Goal: Task Accomplishment & Management: Manage account settings

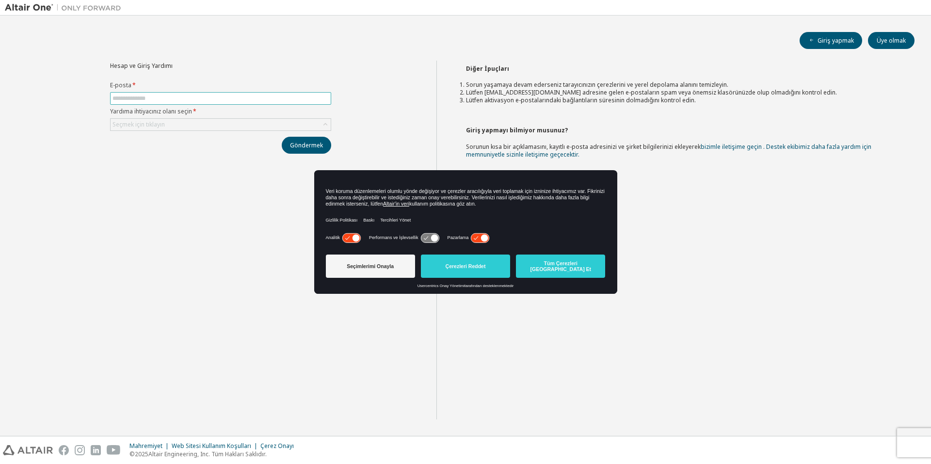
click at [286, 97] on input "text" at bounding box center [221, 99] width 216 height 8
type input "**********"
click at [222, 119] on div "Seçmek için tıklayın" at bounding box center [221, 125] width 220 height 12
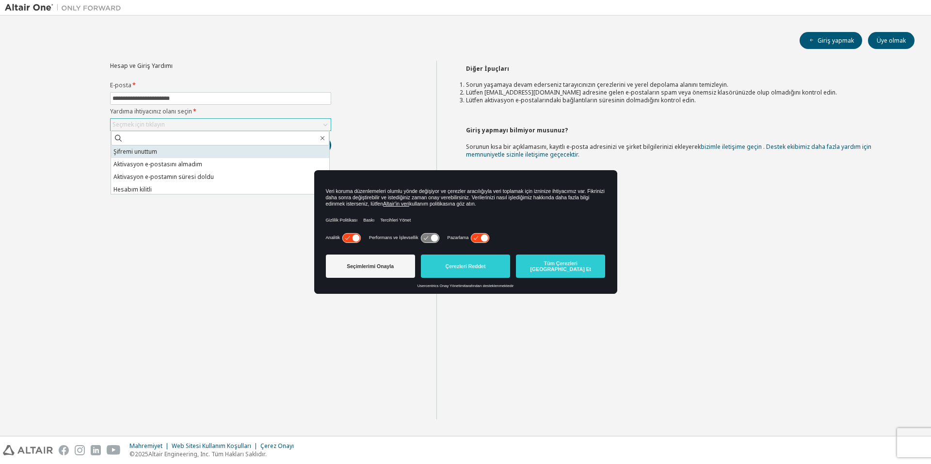
click at [201, 152] on li "Şifremi unuttum" at bounding box center [220, 152] width 218 height 13
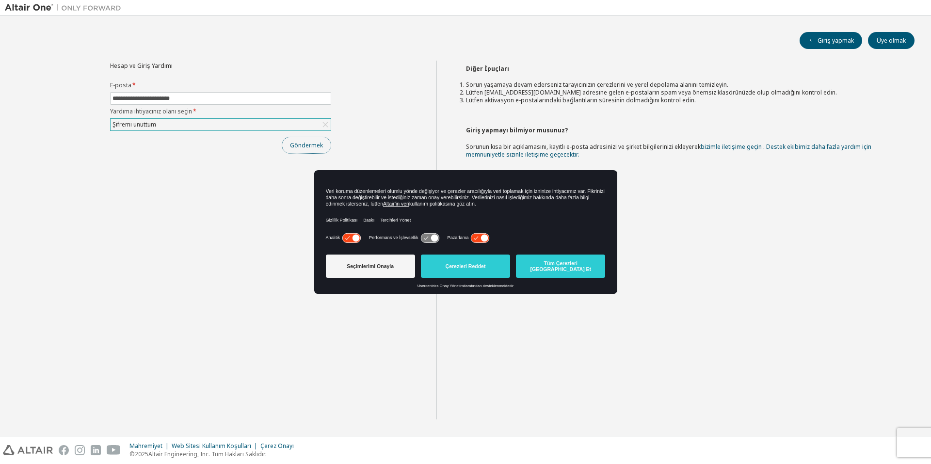
click at [295, 142] on font "Göndermek" at bounding box center [306, 145] width 33 height 8
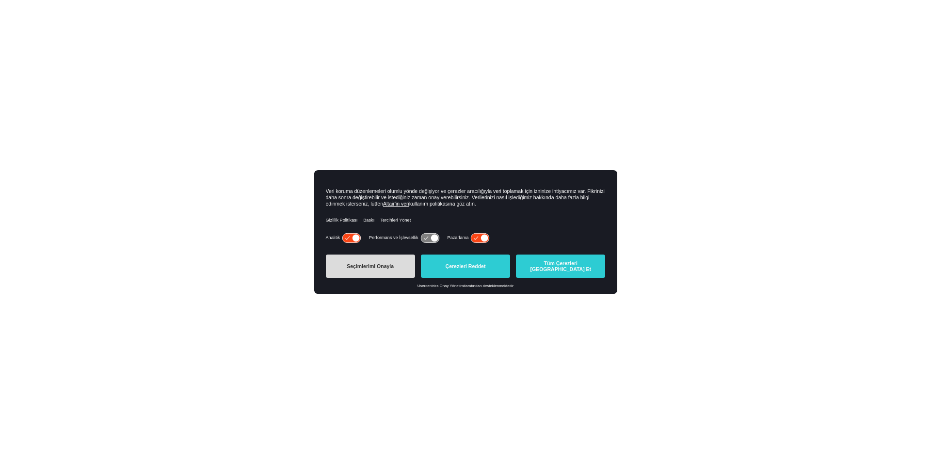
click at [378, 263] on font "Seçimlerimi Onayla" at bounding box center [370, 266] width 47 height 6
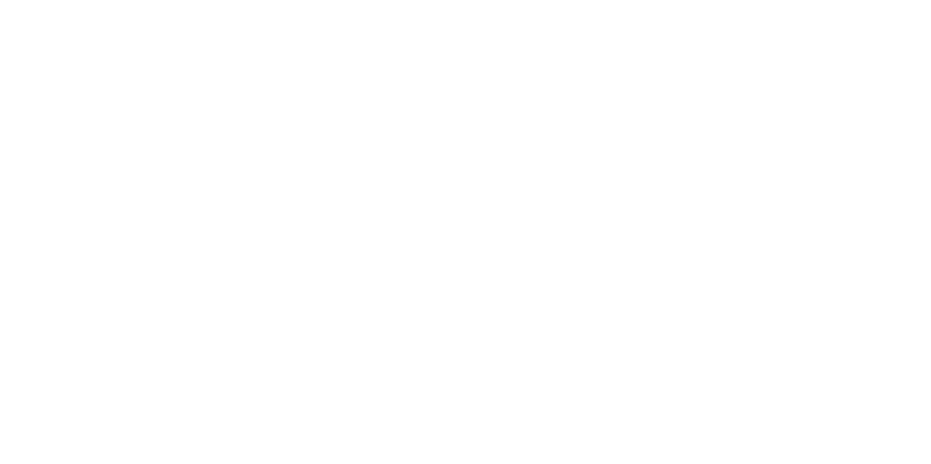
click at [809, 150] on div at bounding box center [465, 232] width 931 height 464
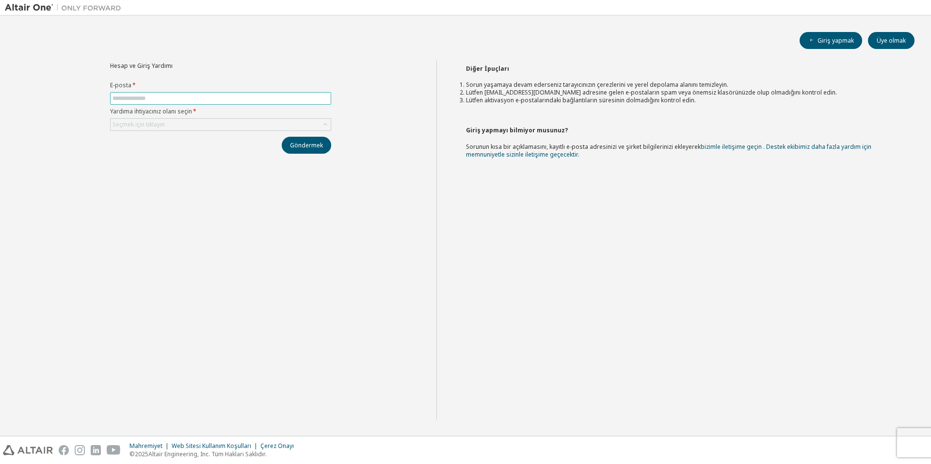
click at [234, 97] on input "text" at bounding box center [221, 99] width 216 height 8
click at [277, 49] on div "Giriş yapmak Üye olmak Hesap ve Giriş Yardımı E-posta * Yardıma ihtiyacınız ola…" at bounding box center [466, 225] width 922 height 411
click at [232, 95] on input "text" at bounding box center [221, 99] width 216 height 8
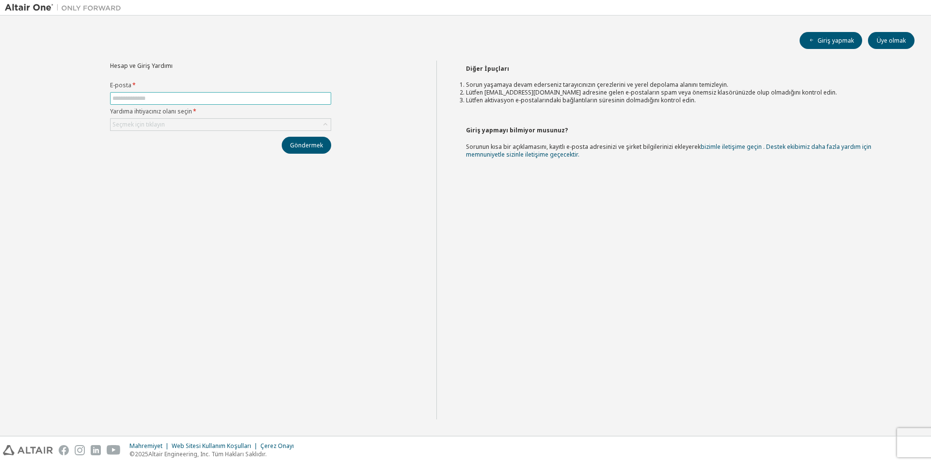
click at [232, 95] on input "text" at bounding box center [221, 99] width 216 height 8
type input "**********"
click at [206, 127] on div "Seçmek için tıklayın" at bounding box center [221, 125] width 220 height 12
click at [208, 124] on div "Seçmek için tıklayın" at bounding box center [221, 125] width 220 height 12
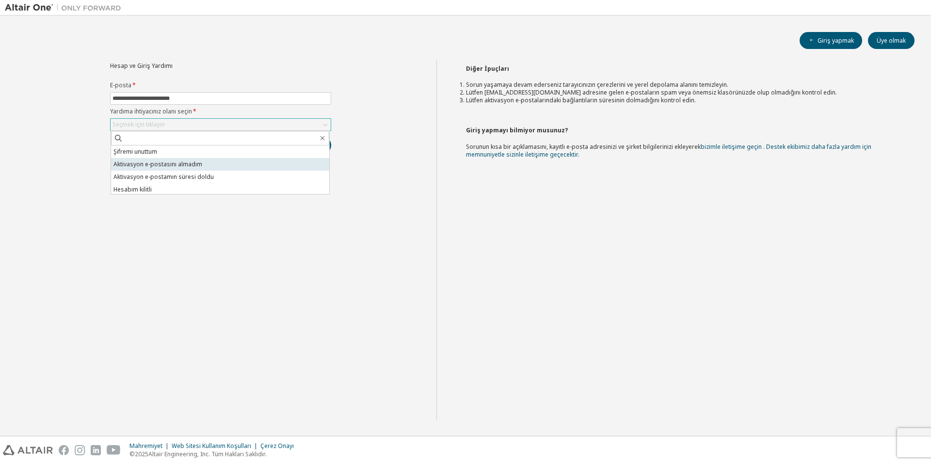
click at [198, 170] on li "Aktivasyon e-postasını almadım" at bounding box center [220, 164] width 218 height 13
click at [198, 170] on div "**********" at bounding box center [221, 240] width 432 height 359
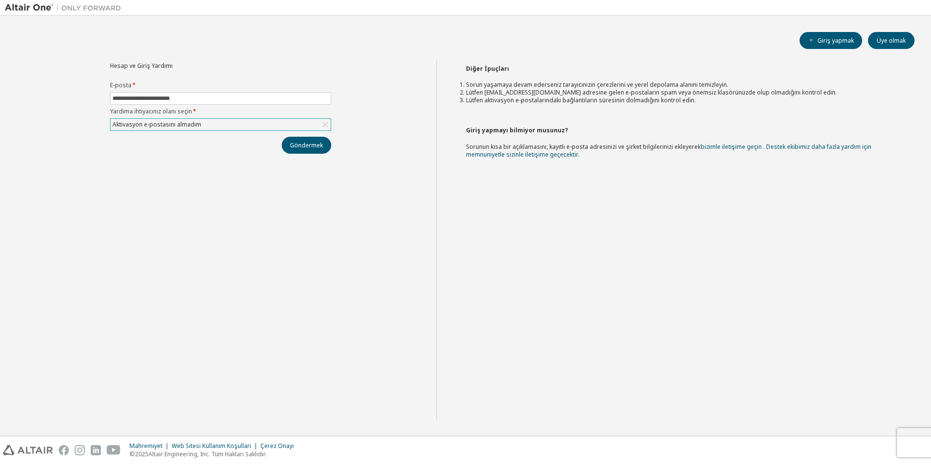
click at [229, 120] on div "Aktivasyon e-postasını almadım" at bounding box center [221, 125] width 220 height 12
click at [219, 125] on div "Aktivasyon e-postasını almadım" at bounding box center [221, 125] width 220 height 12
click at [218, 125] on div "Aktivasyon e-postasını almadım" at bounding box center [221, 125] width 220 height 12
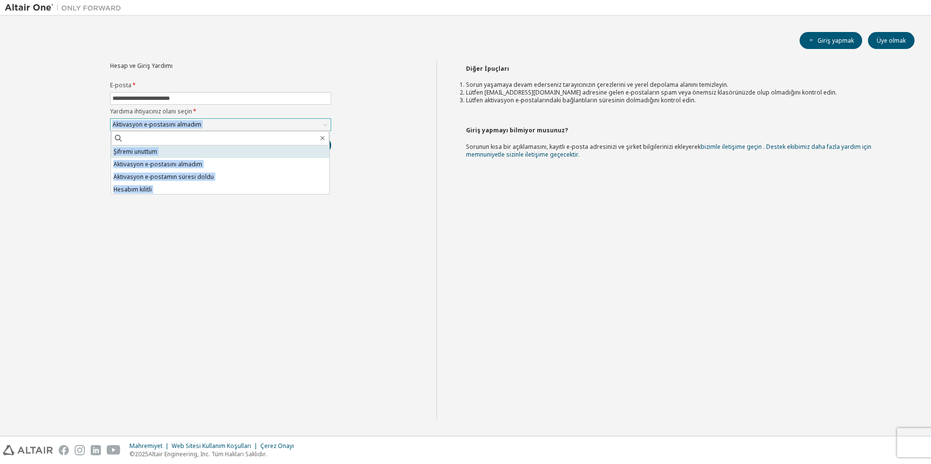
click at [182, 149] on li "Şifremi unuttum" at bounding box center [220, 152] width 218 height 13
click at [182, 149] on div "Göndermek" at bounding box center [220, 145] width 221 height 17
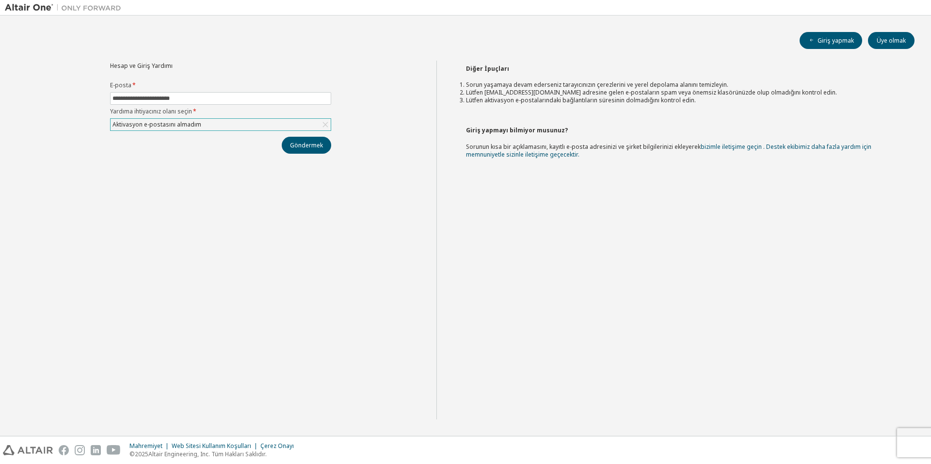
click at [271, 127] on div "Aktivasyon e-postasını almadım" at bounding box center [221, 125] width 220 height 12
click at [253, 124] on div "Aktivasyon e-postasını almadım" at bounding box center [221, 125] width 220 height 12
click at [254, 124] on div "Aktivasyon e-postasını almadım" at bounding box center [221, 125] width 220 height 12
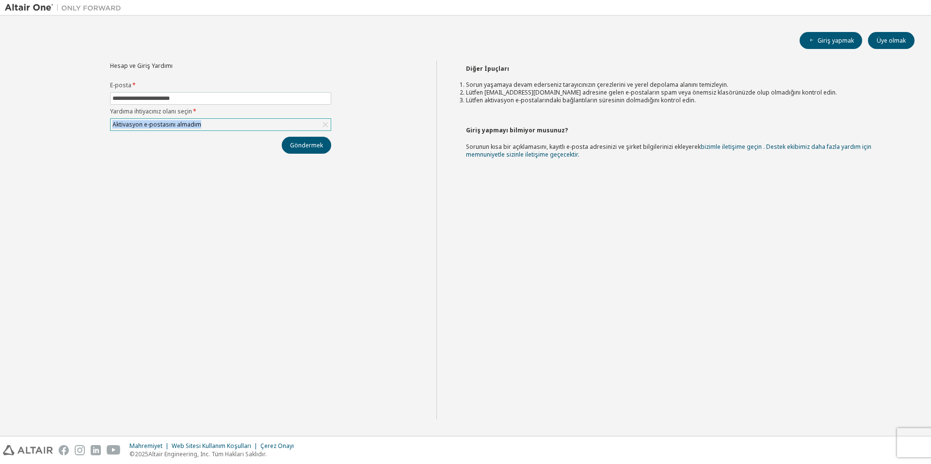
click at [254, 124] on div "Aktivasyon e-postasını almadım" at bounding box center [221, 125] width 220 height 12
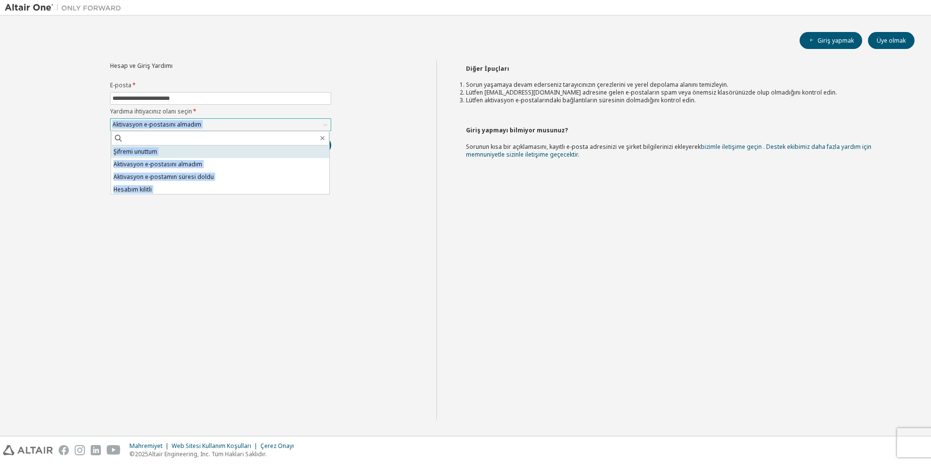
click at [139, 152] on font "Şifremi unuttum" at bounding box center [136, 151] width 44 height 8
click at [139, 152] on div "Göndermek" at bounding box center [220, 145] width 221 height 17
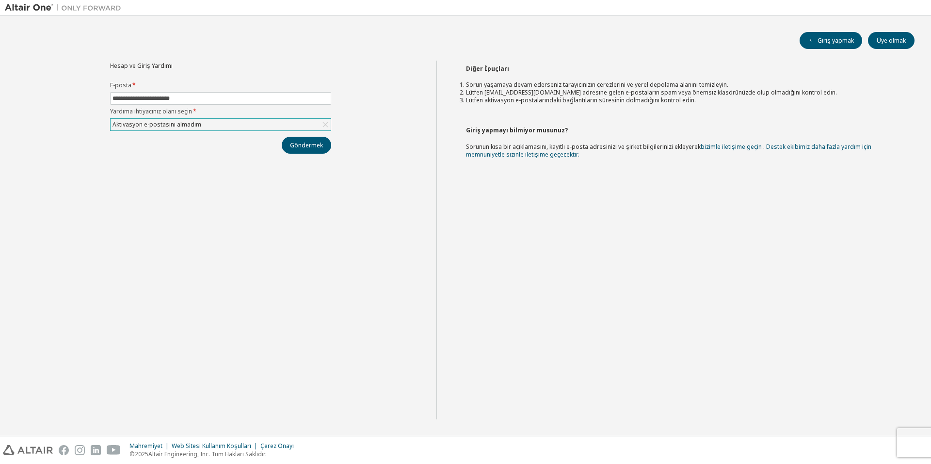
click at [328, 124] on icon at bounding box center [326, 125] width 10 height 10
click at [248, 96] on input "text" at bounding box center [221, 99] width 216 height 8
type input "**********"
click at [219, 119] on div "Seçmek için tıklayın" at bounding box center [221, 125] width 220 height 12
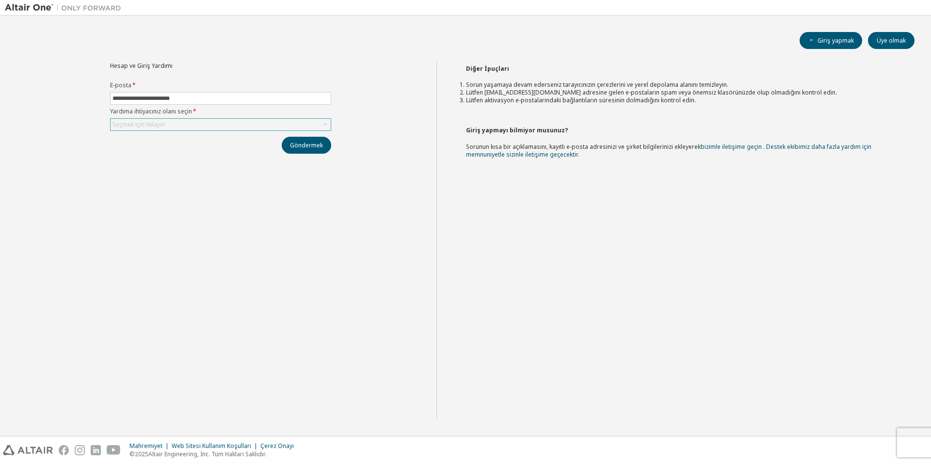
click at [219, 119] on div "Seçmek için tıklayın" at bounding box center [221, 125] width 220 height 12
click at [225, 126] on div "Seçmek için tıklayın" at bounding box center [221, 125] width 220 height 12
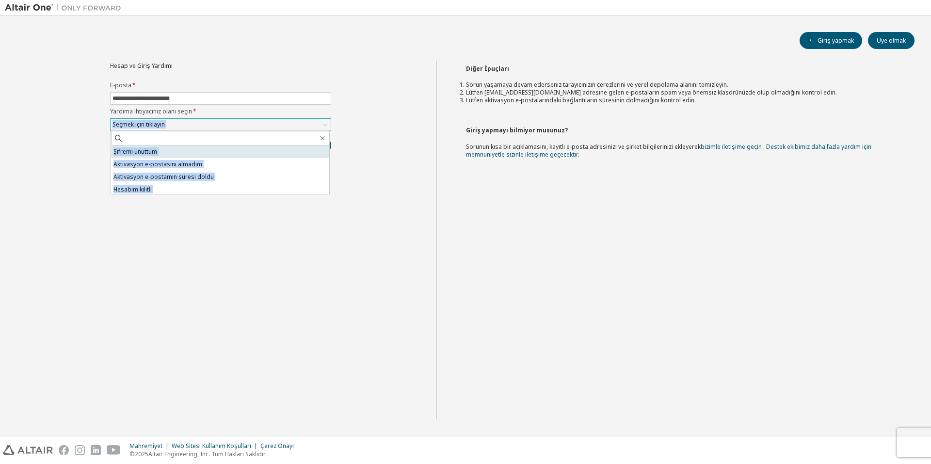
click at [155, 154] on font "Şifremi unuttum" at bounding box center [136, 151] width 44 height 8
click at [155, 154] on div "**********" at bounding box center [221, 240] width 432 height 359
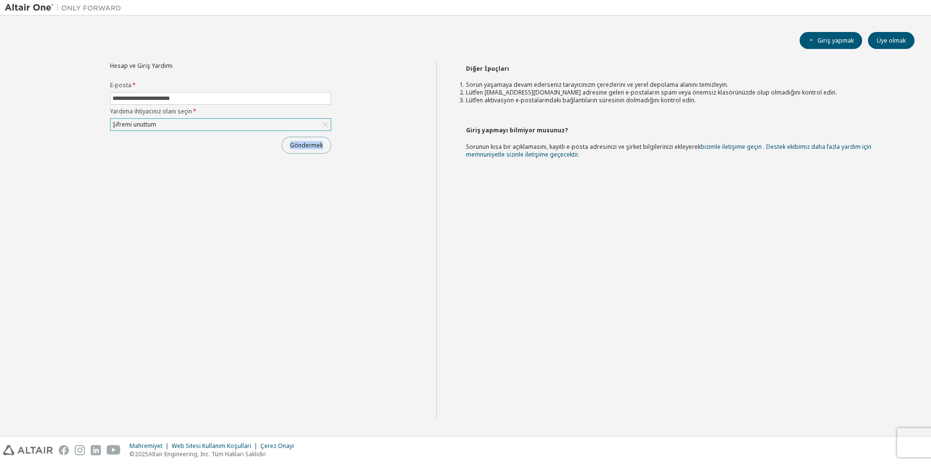
click at [289, 144] on button "Göndermek" at bounding box center [306, 145] width 49 height 17
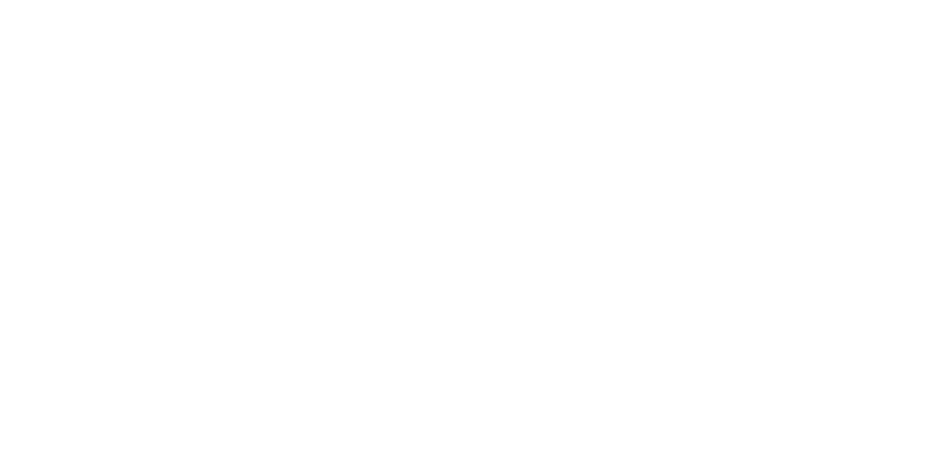
click at [289, 144] on div at bounding box center [465, 232] width 931 height 464
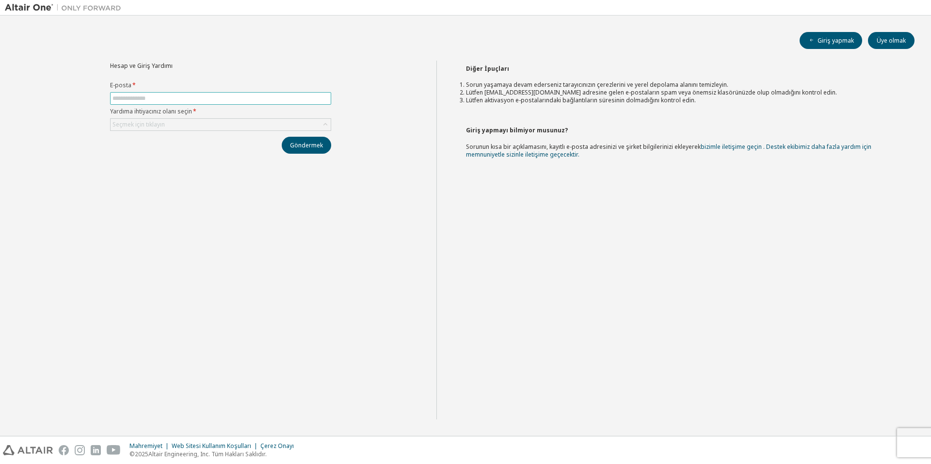
click at [236, 100] on input "text" at bounding box center [221, 99] width 216 height 8
type input "**********"
click at [220, 120] on div "Seçmek için tıklayın" at bounding box center [221, 125] width 220 height 12
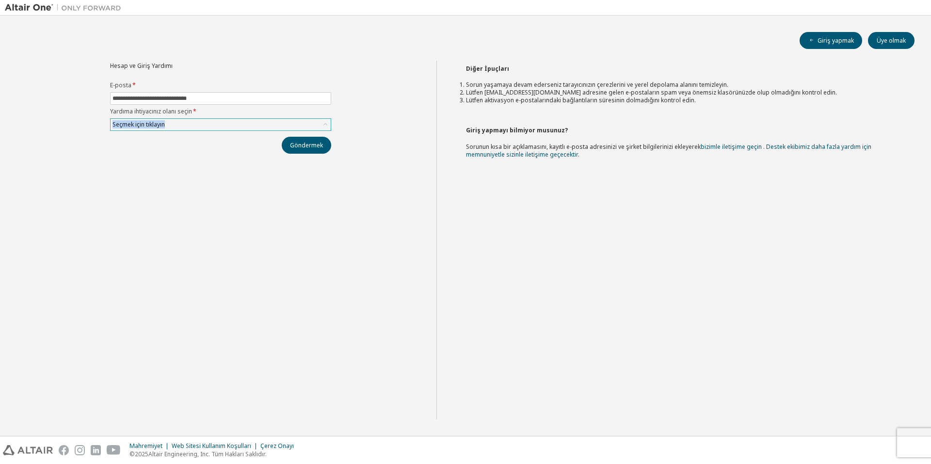
click at [220, 121] on div "Seçmek için tıklayın" at bounding box center [221, 125] width 220 height 12
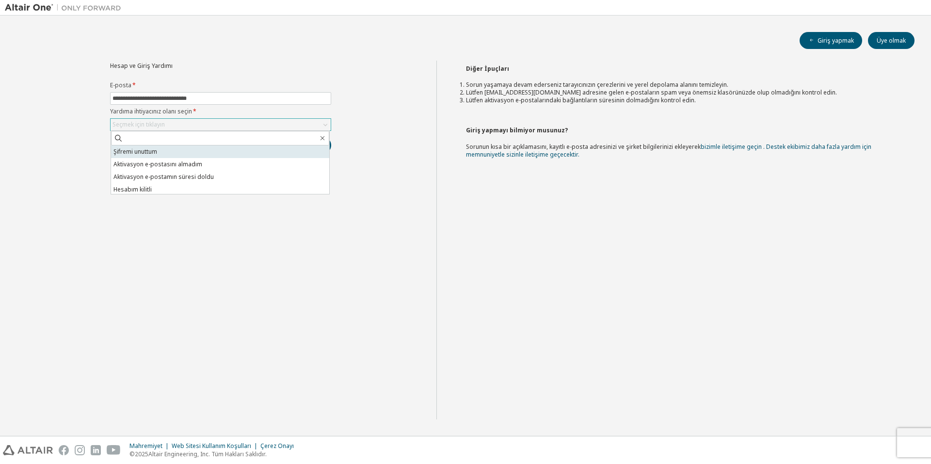
click at [198, 149] on li "Şifremi unuttum" at bounding box center [220, 152] width 218 height 13
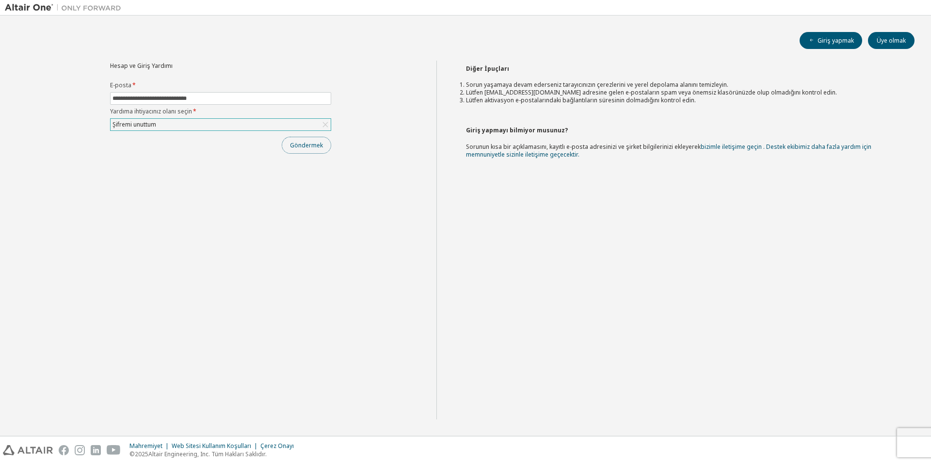
click at [327, 150] on button "Göndermek" at bounding box center [306, 145] width 49 height 17
click at [327, 150] on div "**********" at bounding box center [465, 232] width 931 height 464
